Goal: Task Accomplishment & Management: Manage account settings

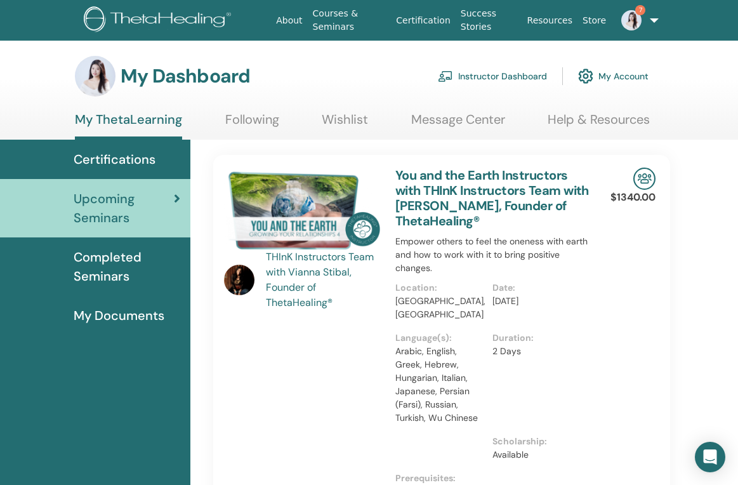
click at [504, 74] on link "Instructor Dashboard" at bounding box center [492, 76] width 109 height 28
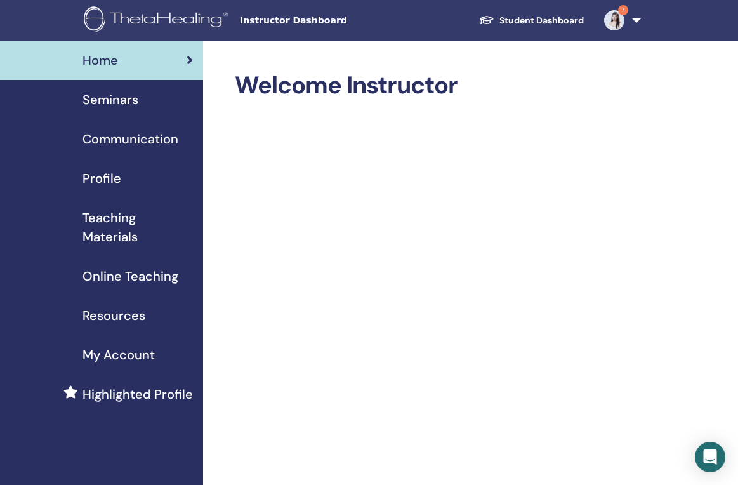
click at [115, 101] on span "Seminars" at bounding box center [110, 99] width 56 height 19
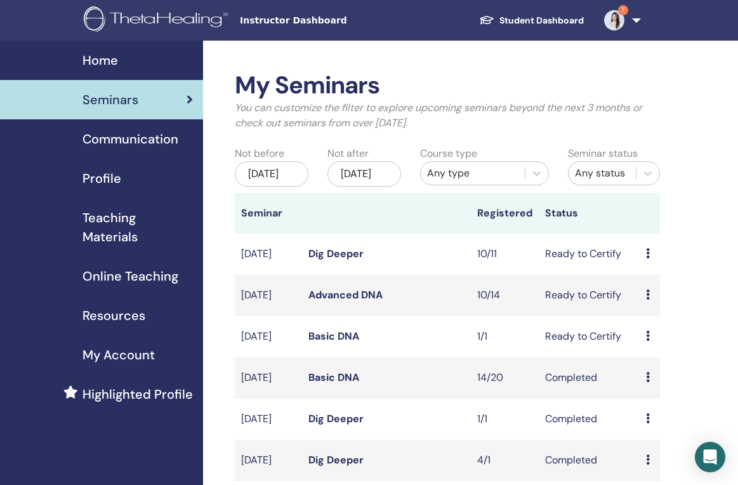
click at [345, 260] on link "Dig Deeper" at bounding box center [335, 253] width 55 height 13
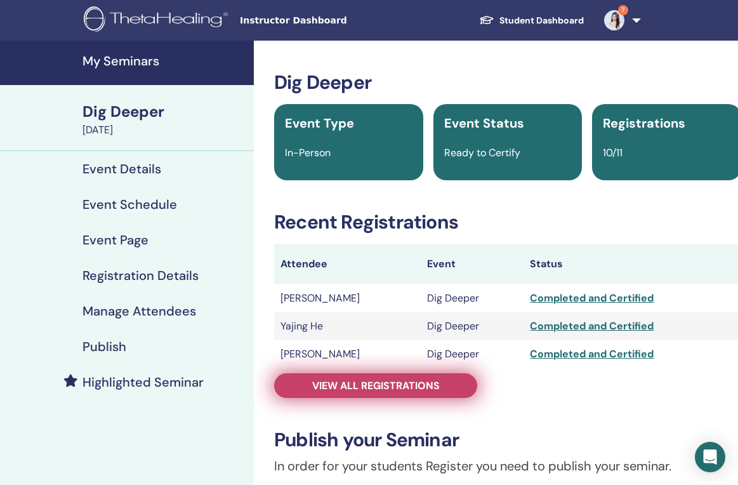
click at [394, 376] on link "View all registrations" at bounding box center [375, 385] width 203 height 25
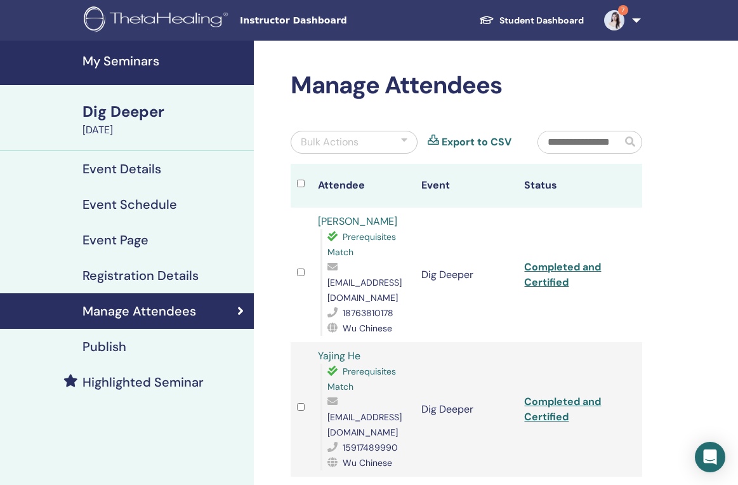
click at [552, 275] on link "Completed and Certified" at bounding box center [562, 274] width 77 height 29
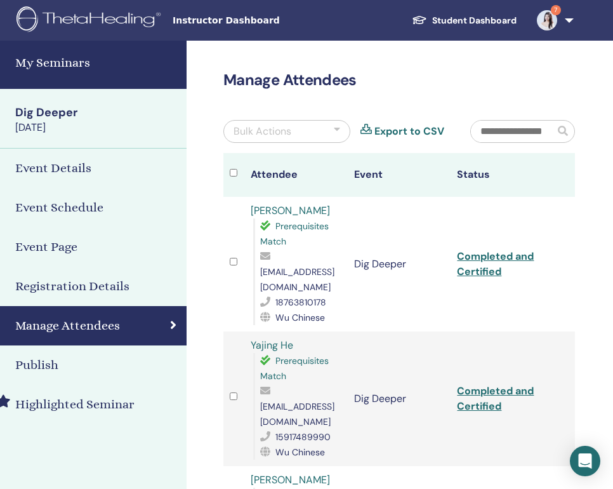
scroll to position [0, 87]
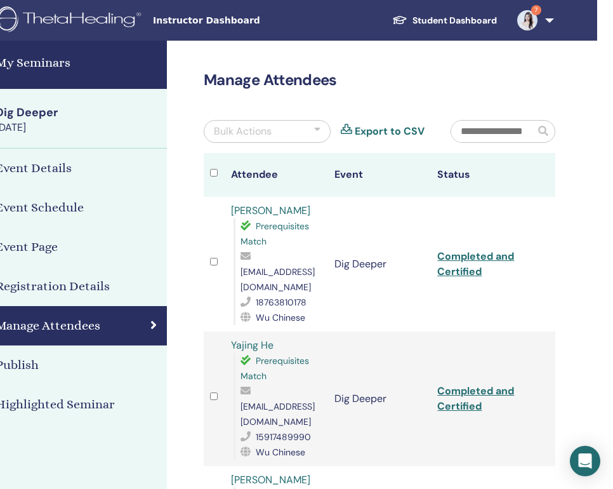
click at [465, 384] on link "Completed and Certified" at bounding box center [475, 398] width 77 height 29
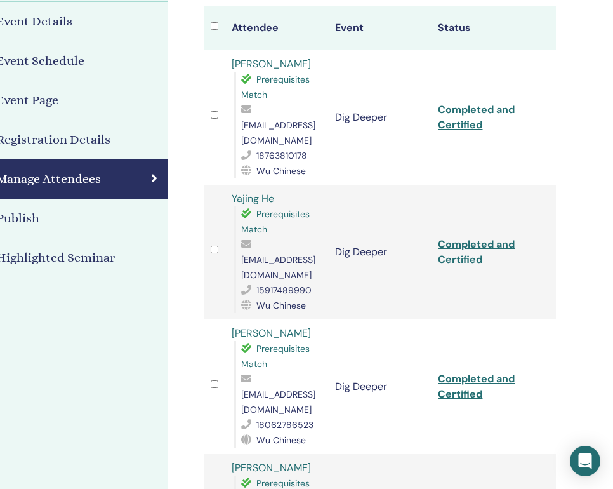
click at [467, 372] on link "Completed and Certified" at bounding box center [476, 386] width 77 height 29
click at [467, 319] on td "Completed and Certified" at bounding box center [482, 386] width 103 height 135
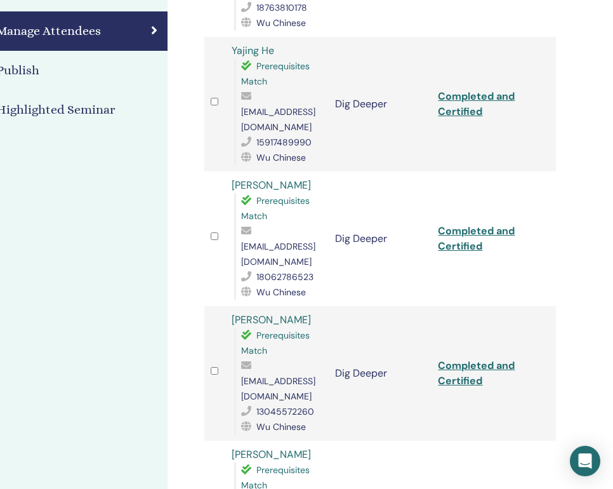
scroll to position [306, 86]
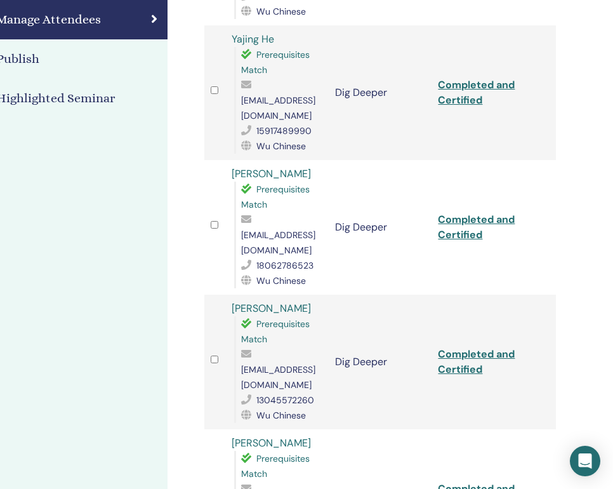
click at [463, 347] on link "Completed and Certified" at bounding box center [476, 361] width 77 height 29
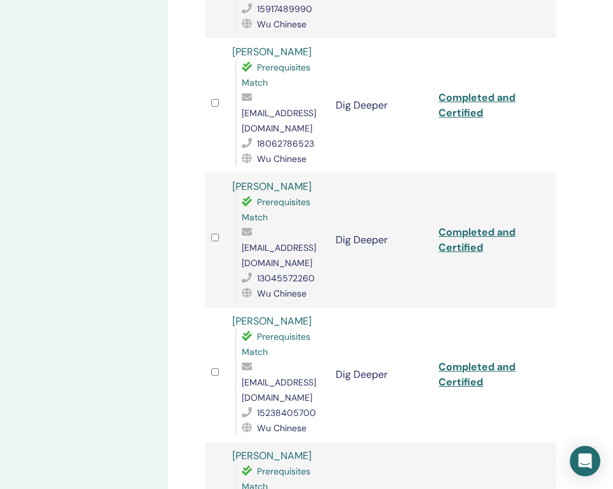
click at [468, 360] on link "Completed and Certified" at bounding box center [476, 374] width 77 height 29
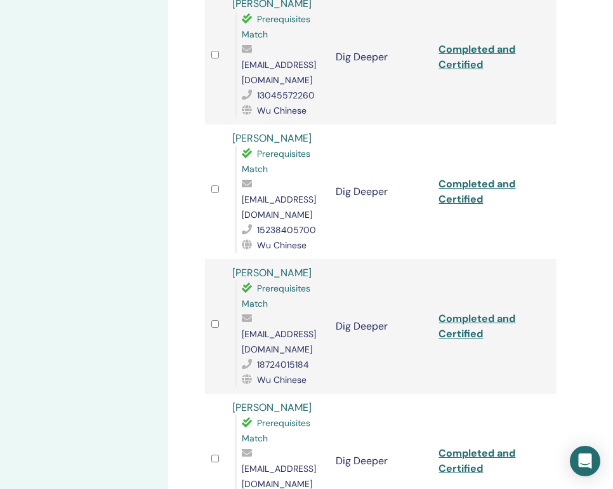
click at [465, 312] on link "Completed and Certified" at bounding box center [476, 326] width 77 height 29
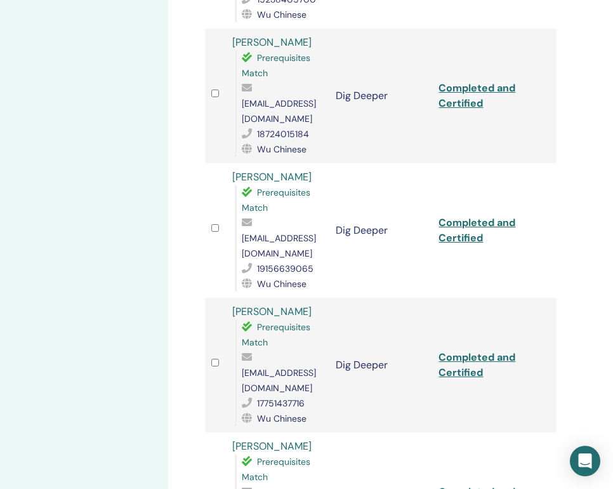
scroll to position [859, 86]
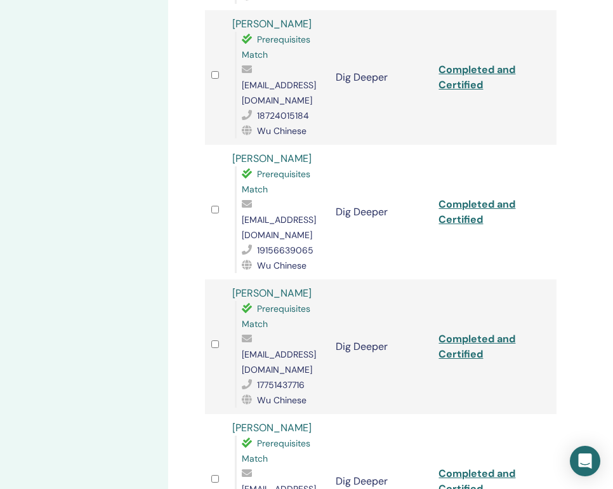
click at [464, 197] on link "Completed and Certified" at bounding box center [476, 211] width 77 height 29
click at [471, 332] on link "Completed and Certified" at bounding box center [476, 346] width 77 height 29
click at [470, 466] on link "Completed and Certified" at bounding box center [476, 480] width 77 height 29
click at [466, 466] on link "Completed and Certified" at bounding box center [476, 480] width 77 height 29
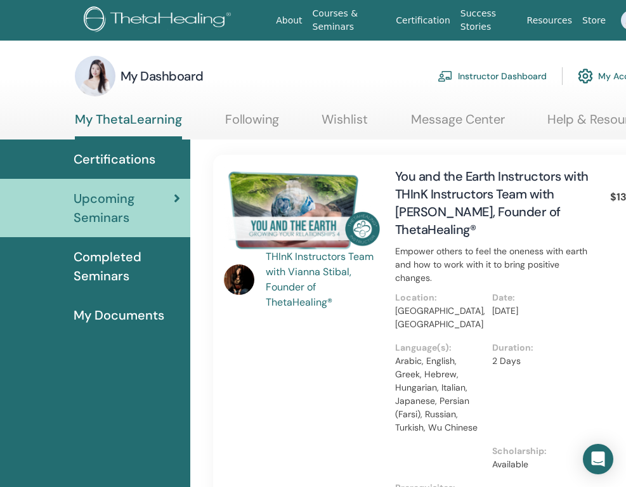
click at [516, 74] on link "Instructor Dashboard" at bounding box center [492, 76] width 109 height 28
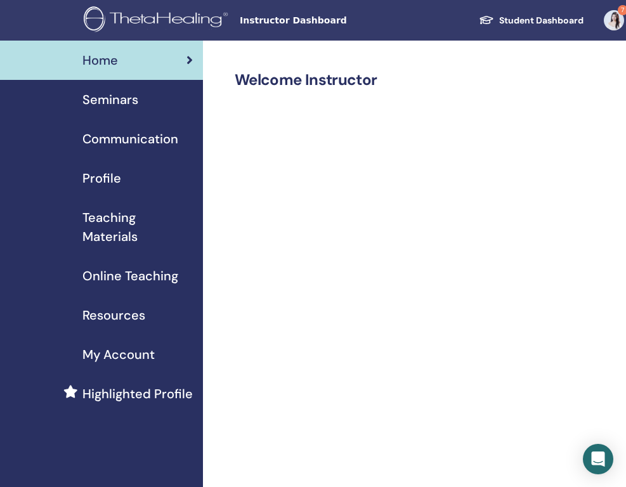
click at [126, 95] on span "Seminars" at bounding box center [110, 99] width 56 height 19
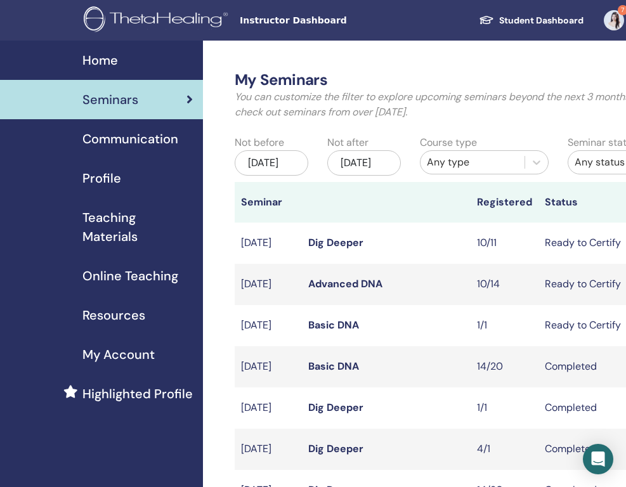
click at [329, 249] on link "Dig Deeper" at bounding box center [335, 242] width 55 height 13
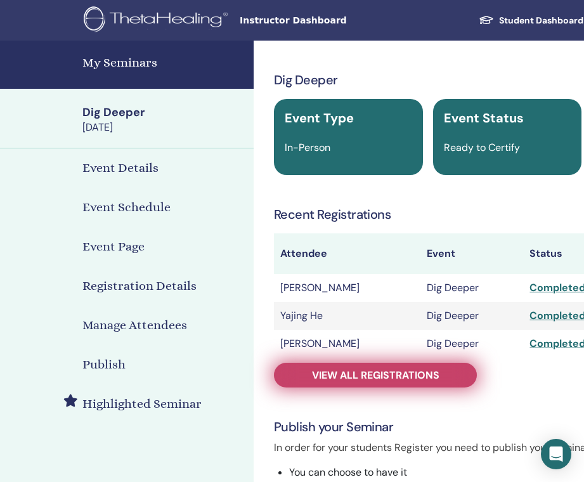
click at [376, 378] on span "View all registrations" at bounding box center [376, 375] width 128 height 13
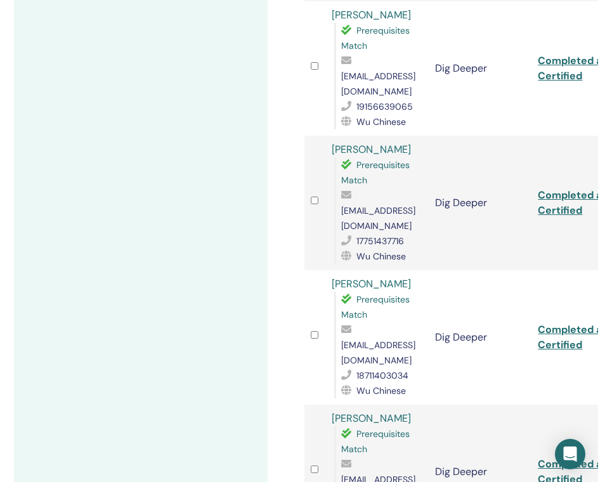
scroll to position [1003, 0]
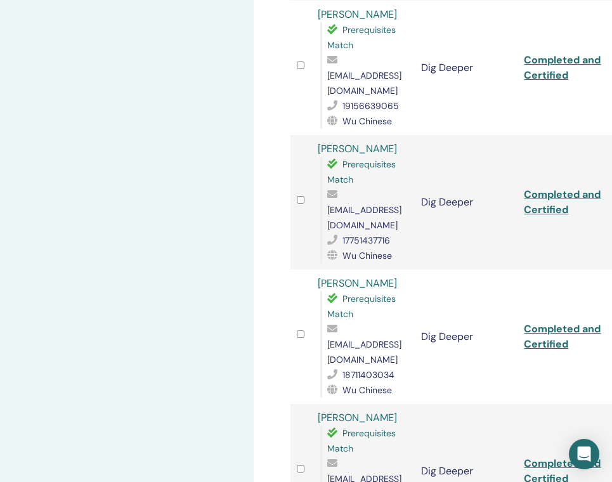
click at [554, 457] on link "Completed and Certified" at bounding box center [562, 471] width 77 height 29
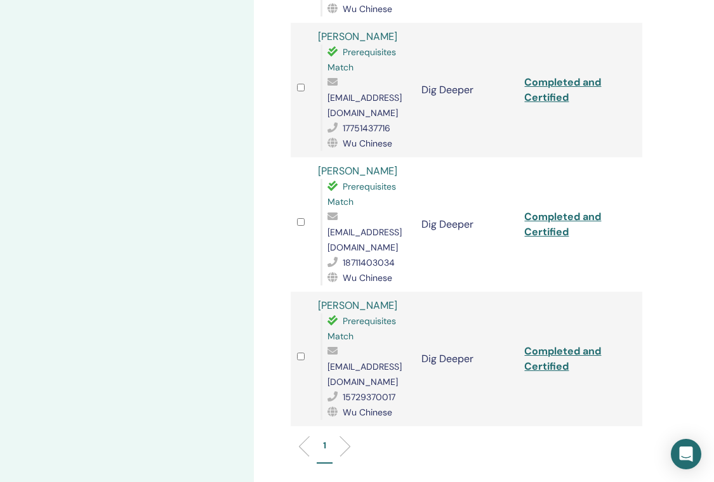
scroll to position [1127, 0]
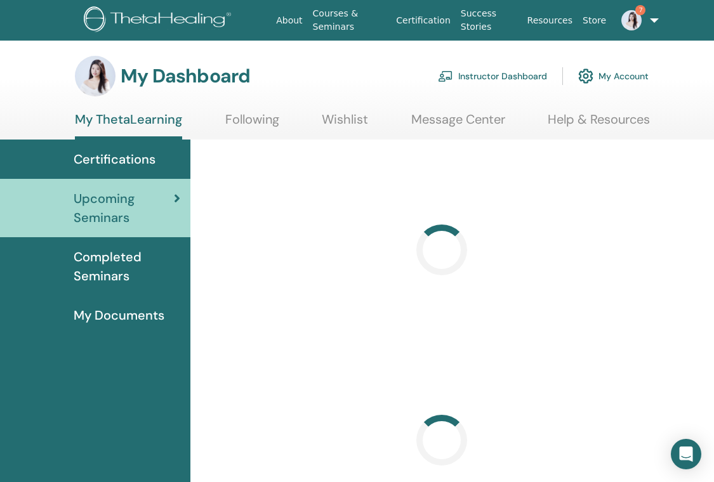
click at [515, 72] on link "Instructor Dashboard" at bounding box center [492, 76] width 109 height 28
click at [487, 77] on link "Instructor Dashboard" at bounding box center [492, 76] width 109 height 28
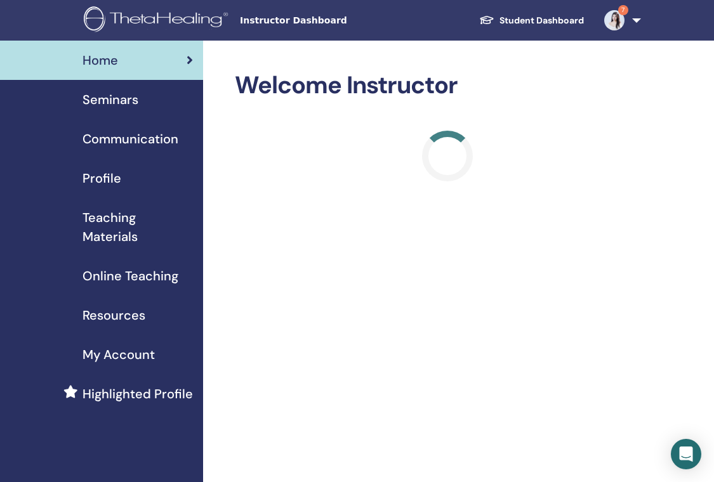
click at [120, 91] on span "Seminars" at bounding box center [110, 99] width 56 height 19
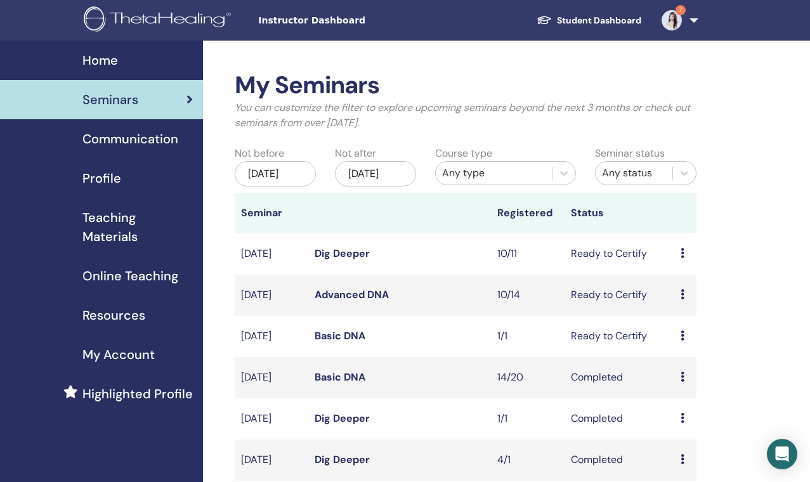
click at [347, 258] on link "Dig Deeper" at bounding box center [342, 253] width 55 height 13
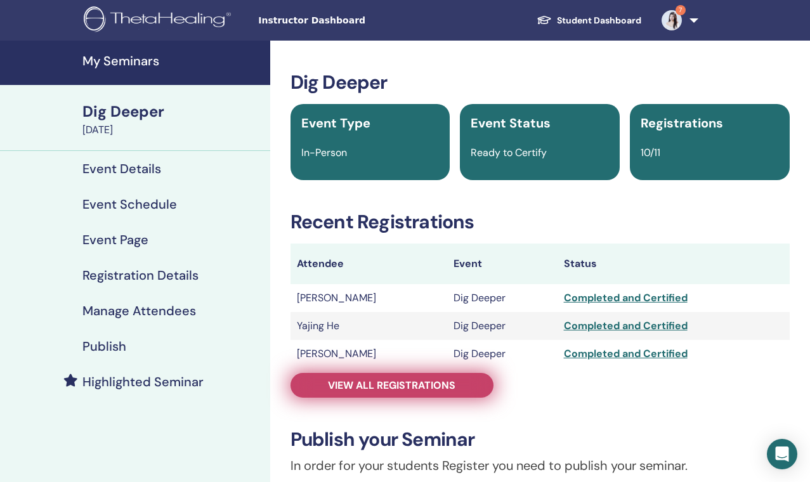
click at [416, 383] on span "View all registrations" at bounding box center [392, 385] width 128 height 13
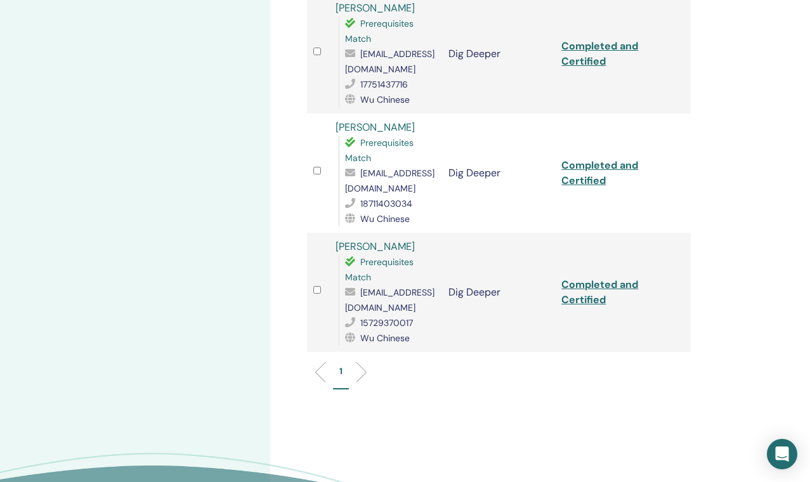
scroll to position [1070, 0]
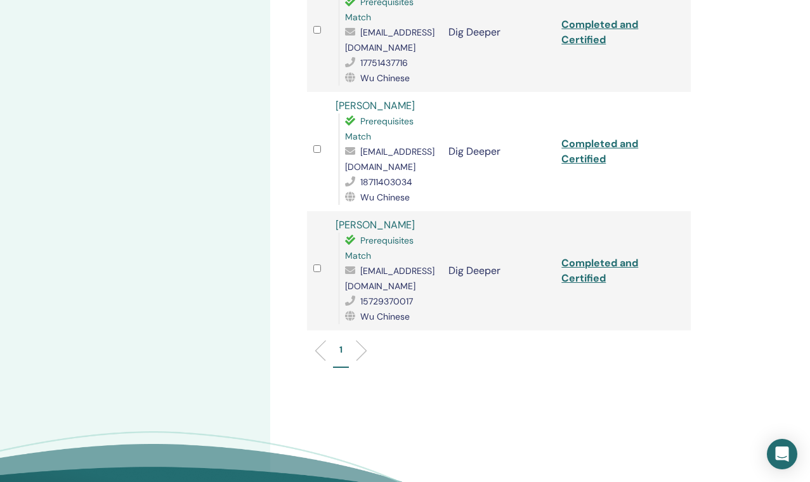
click at [362, 352] on li at bounding box center [357, 351] width 22 height 22
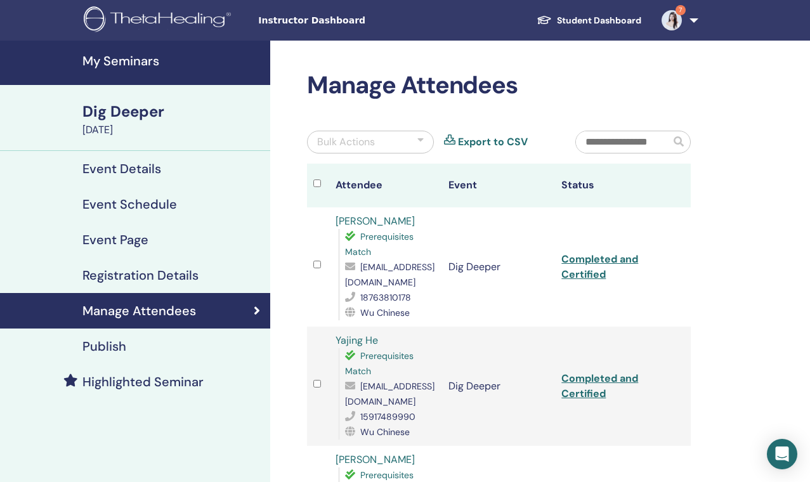
scroll to position [0, 0]
click at [150, 110] on div "Dig Deeper" at bounding box center [172, 112] width 180 height 22
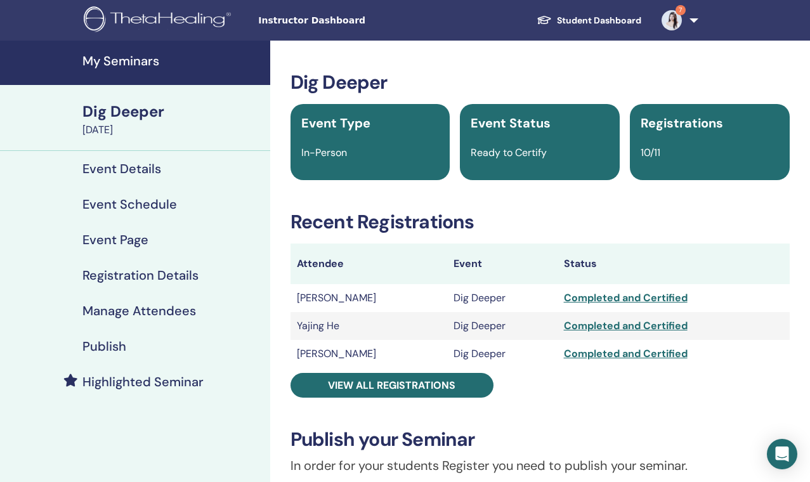
click at [148, 60] on h4 "My Seminars" at bounding box center [172, 60] width 180 height 15
